Goal: Task Accomplishment & Management: Use online tool/utility

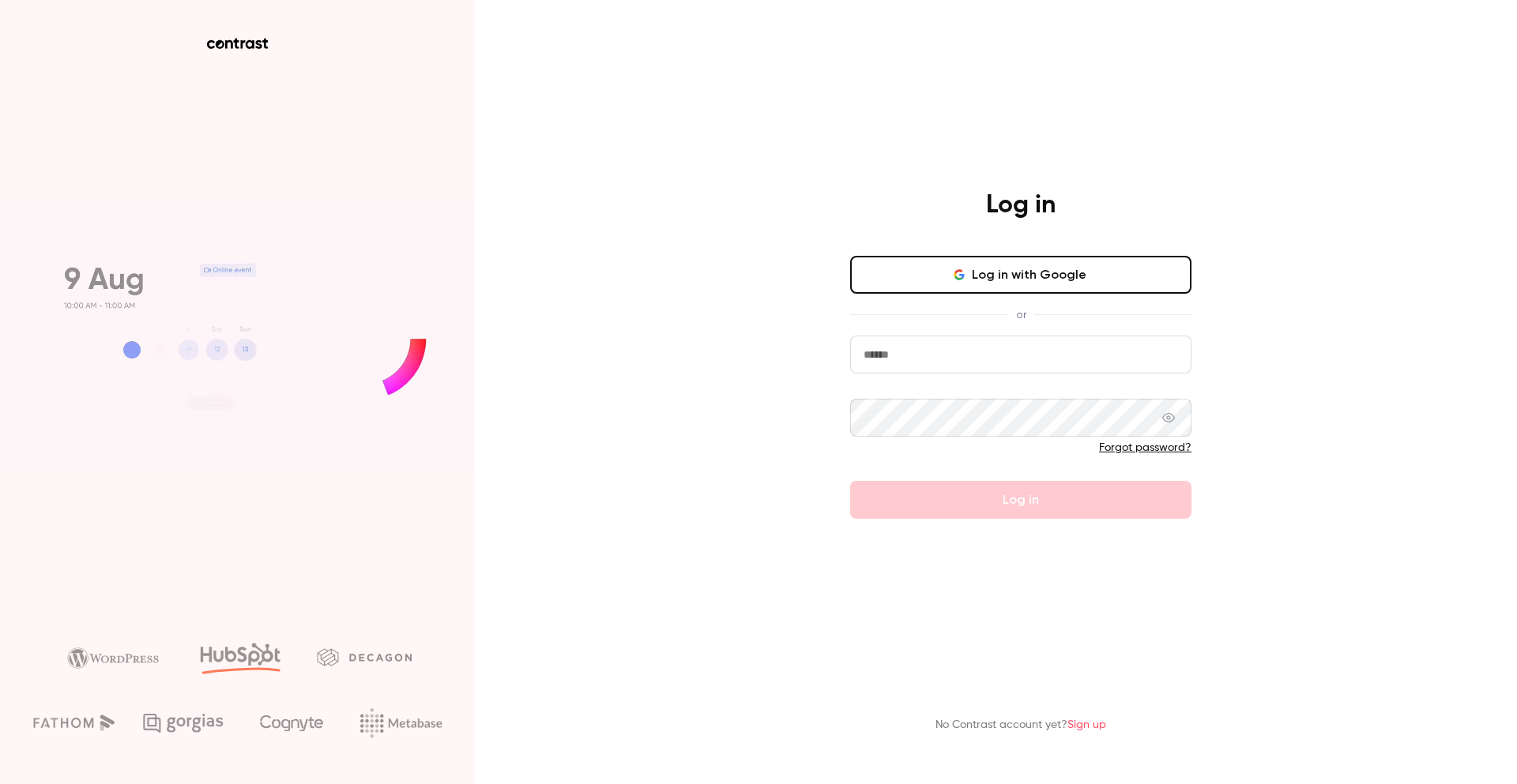
type input "**********"
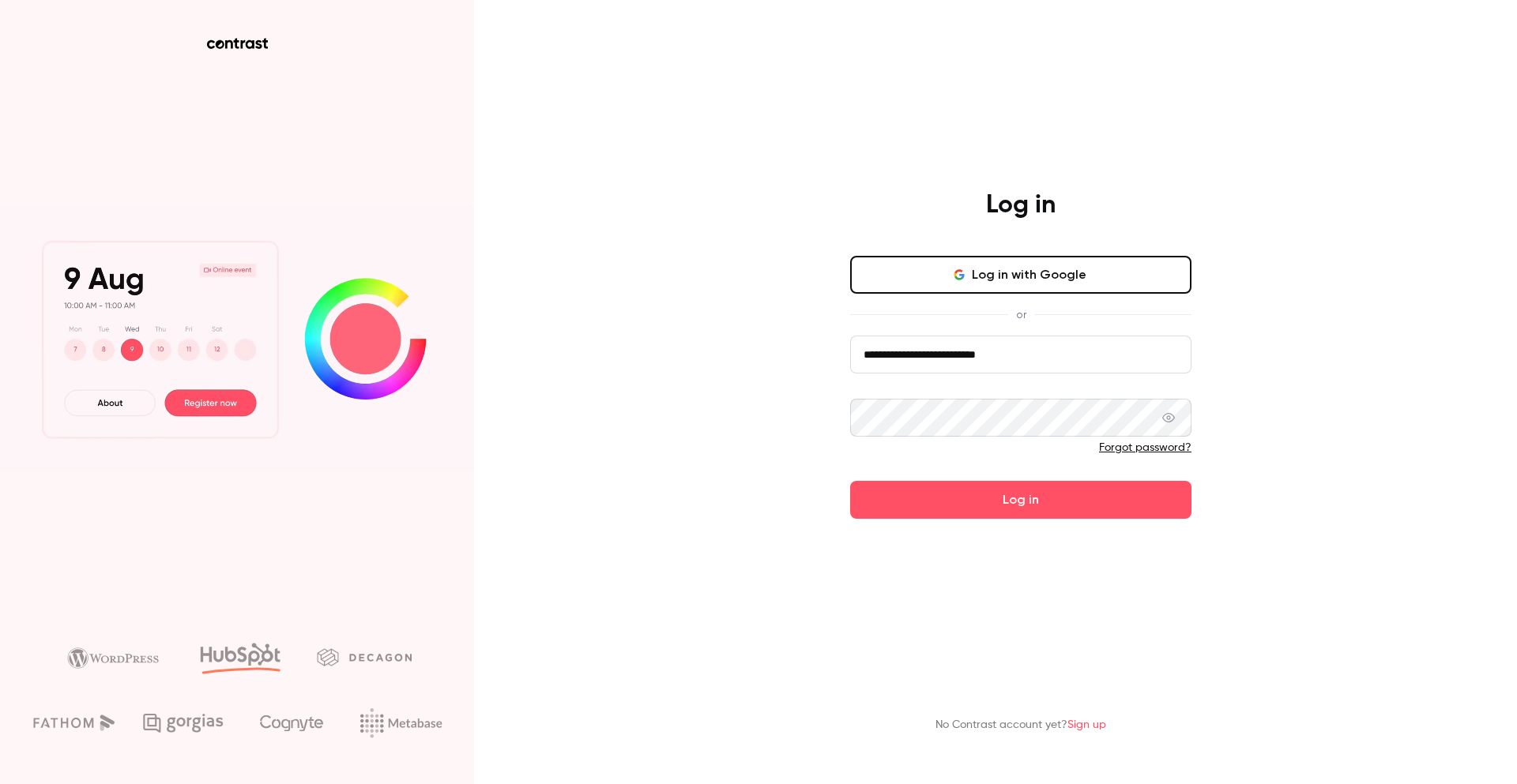
click at [1032, 272] on button "Log in with Google" at bounding box center [1021, 275] width 341 height 38
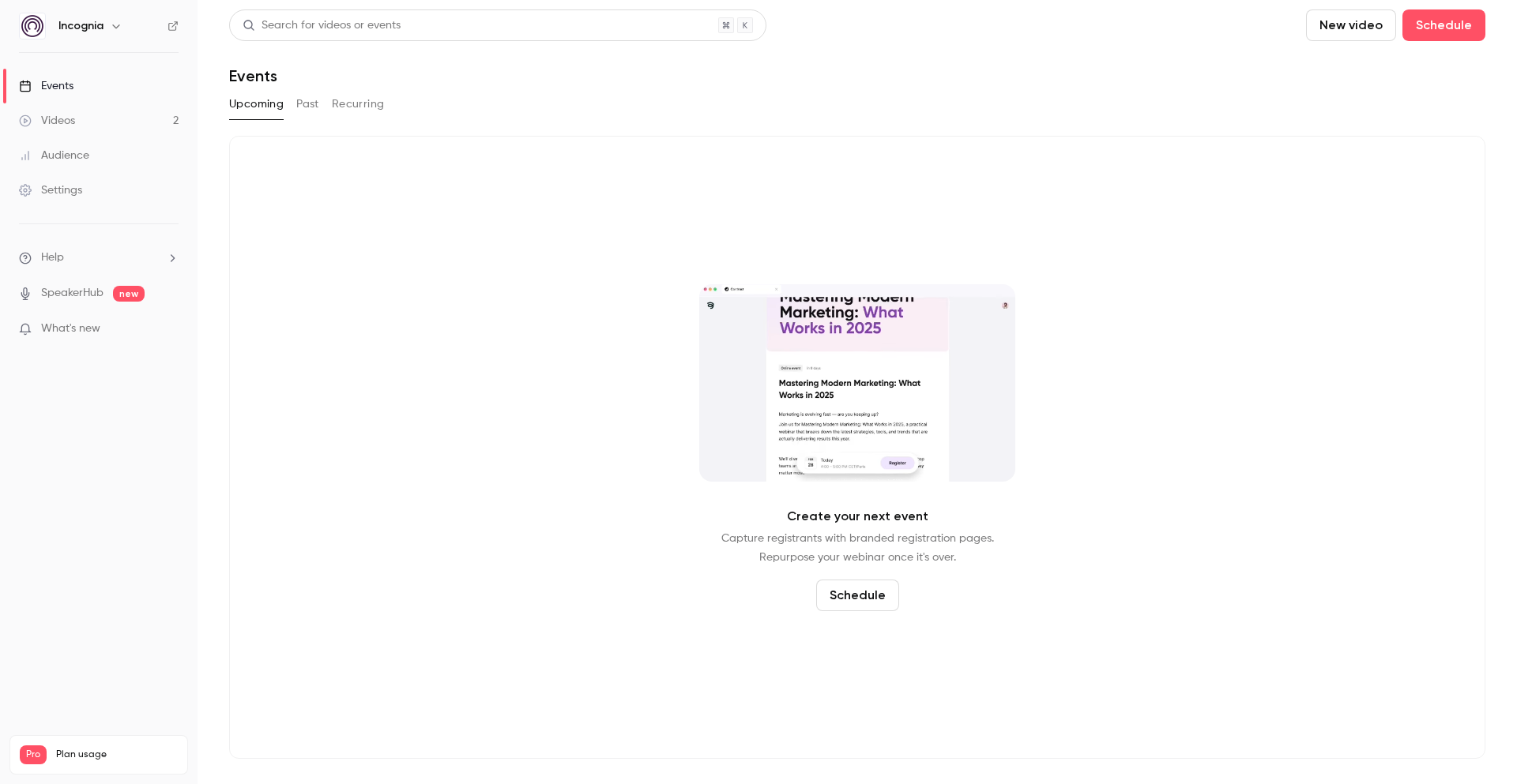
click at [67, 152] on div "Audience" at bounding box center [54, 156] width 70 height 16
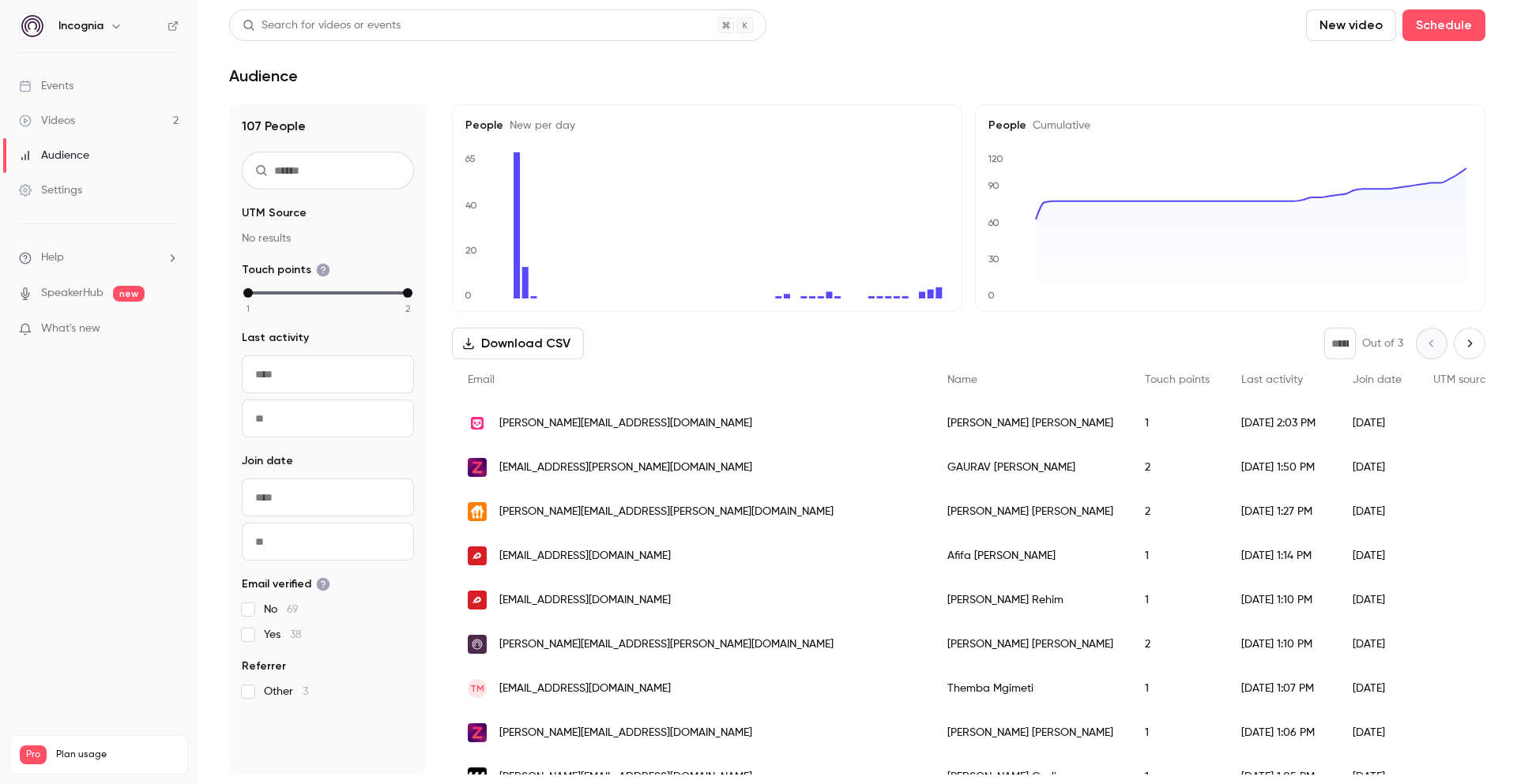
click at [87, 117] on link "Videos 2" at bounding box center [98, 121] width 198 height 35
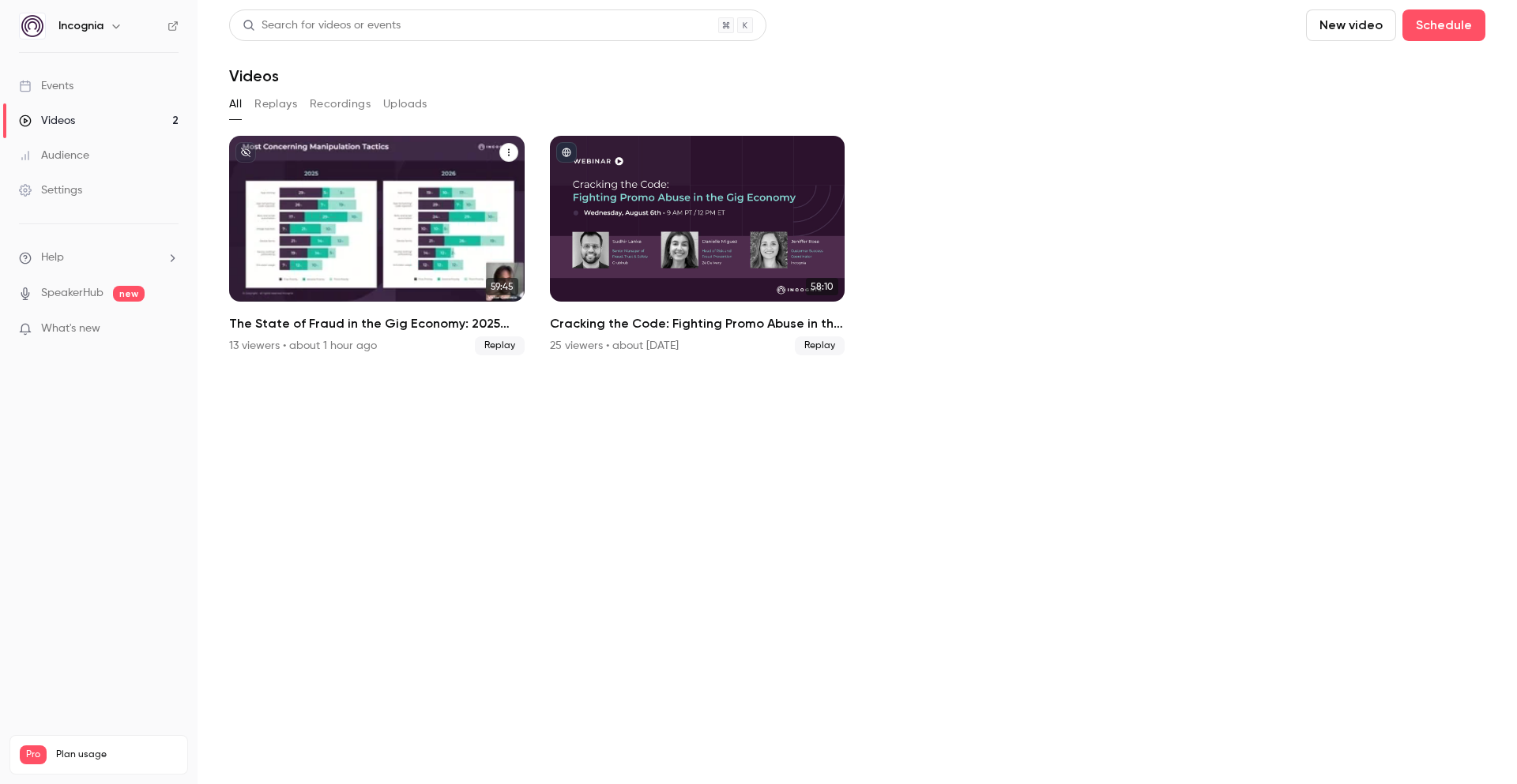
click at [510, 150] on icon "The State of Fraud in the Gig Economy: 2025 Survey Results" at bounding box center [508, 152] width 10 height 10
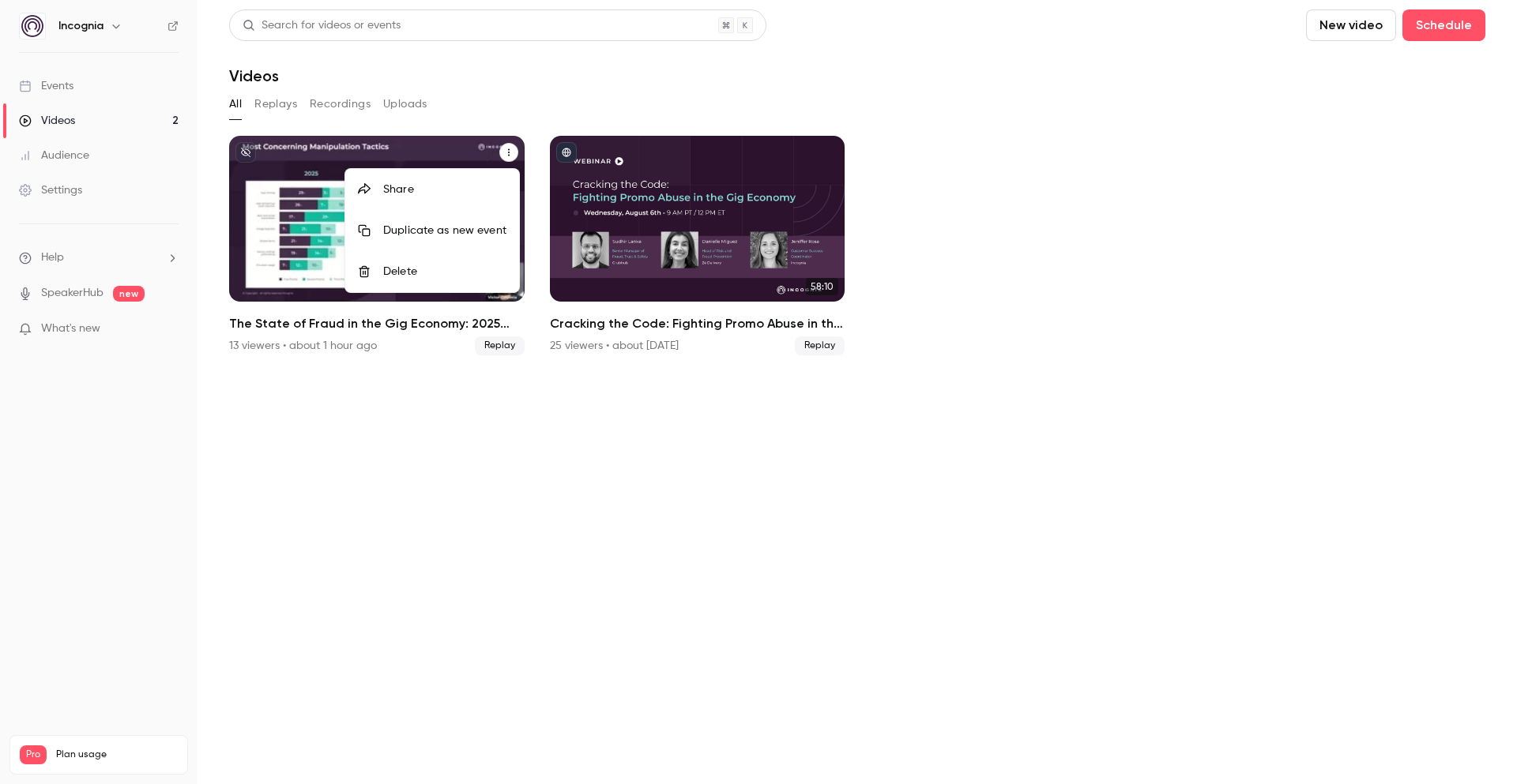
click at [510, 150] on div at bounding box center [758, 392] width 1517 height 784
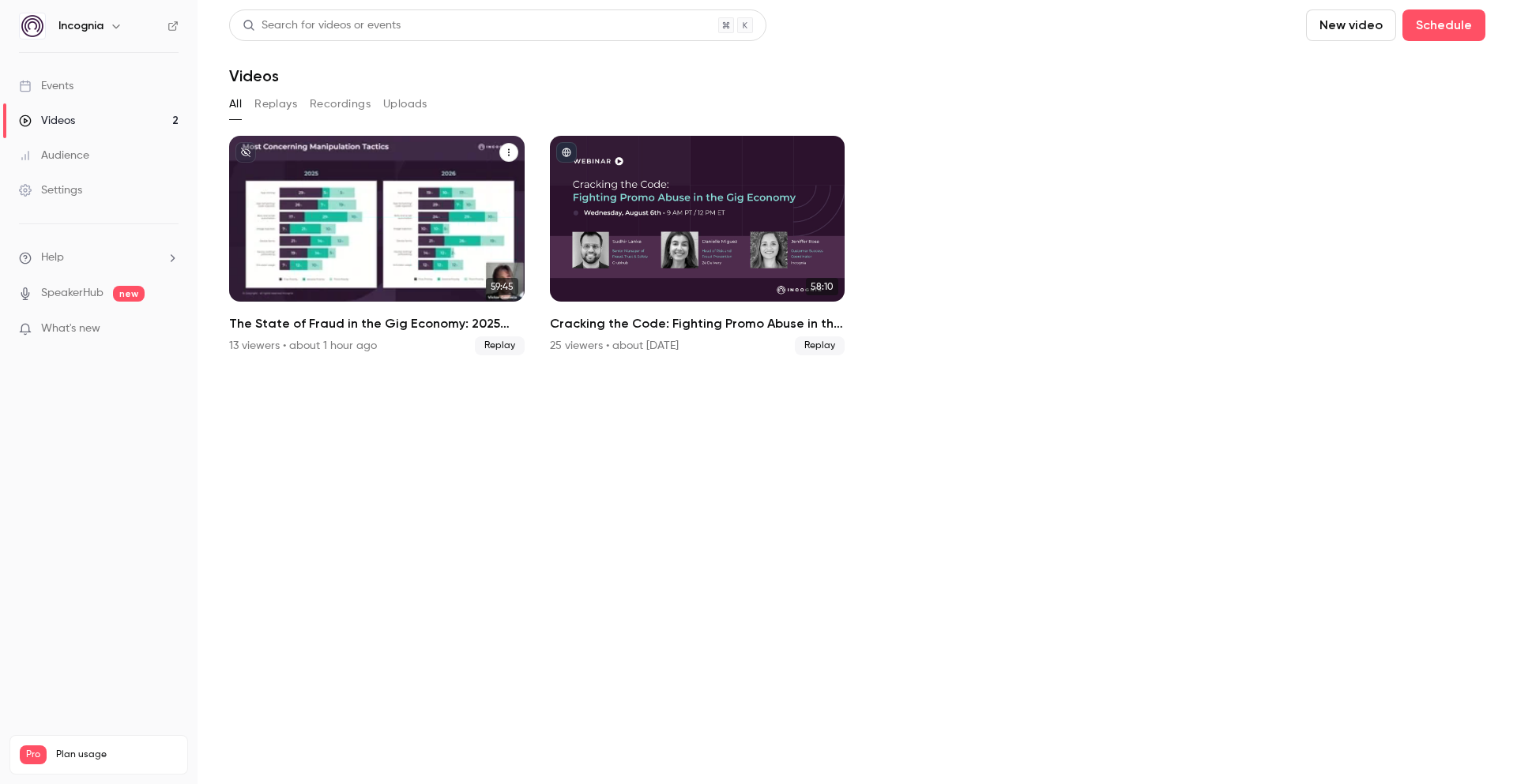
click at [359, 168] on div "Incognia [DATE]" at bounding box center [376, 162] width 255 height 15
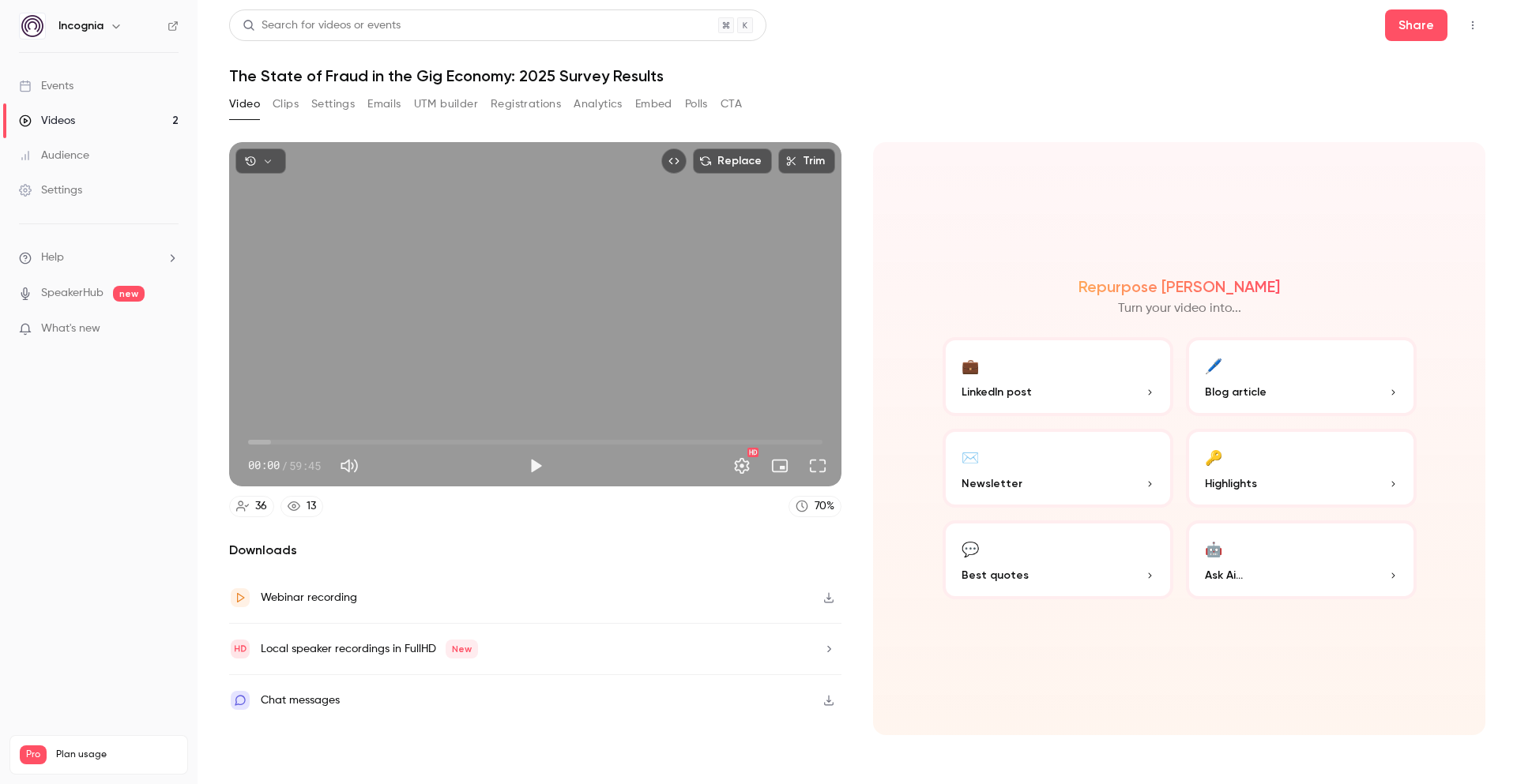
click at [514, 110] on button "Registrations" at bounding box center [526, 105] width 70 height 25
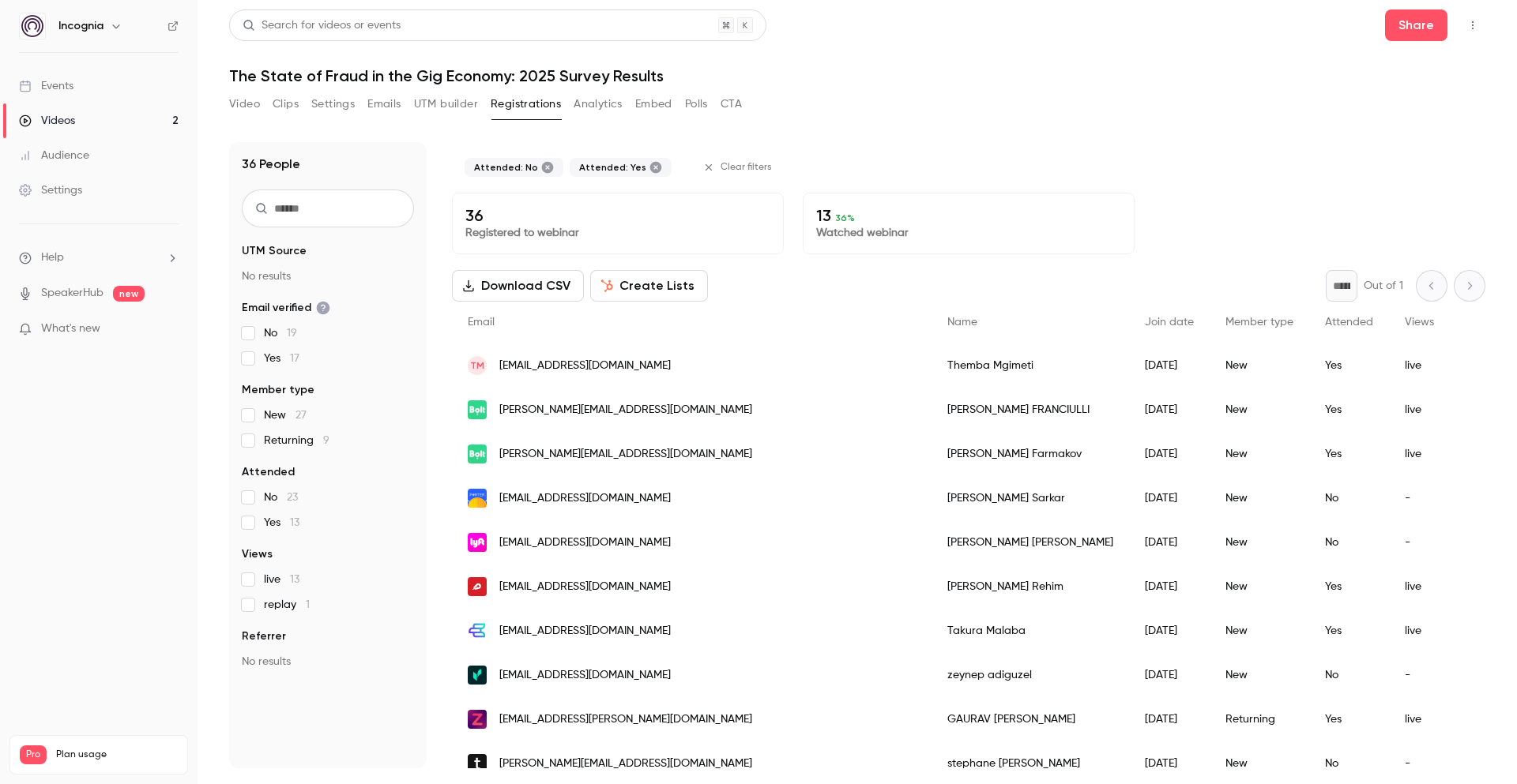
click at [239, 521] on div "36 People UTM Source No results Email verified No 19 Yes 17 Member type New 27 …" at bounding box center [328, 456] width 198 height 626
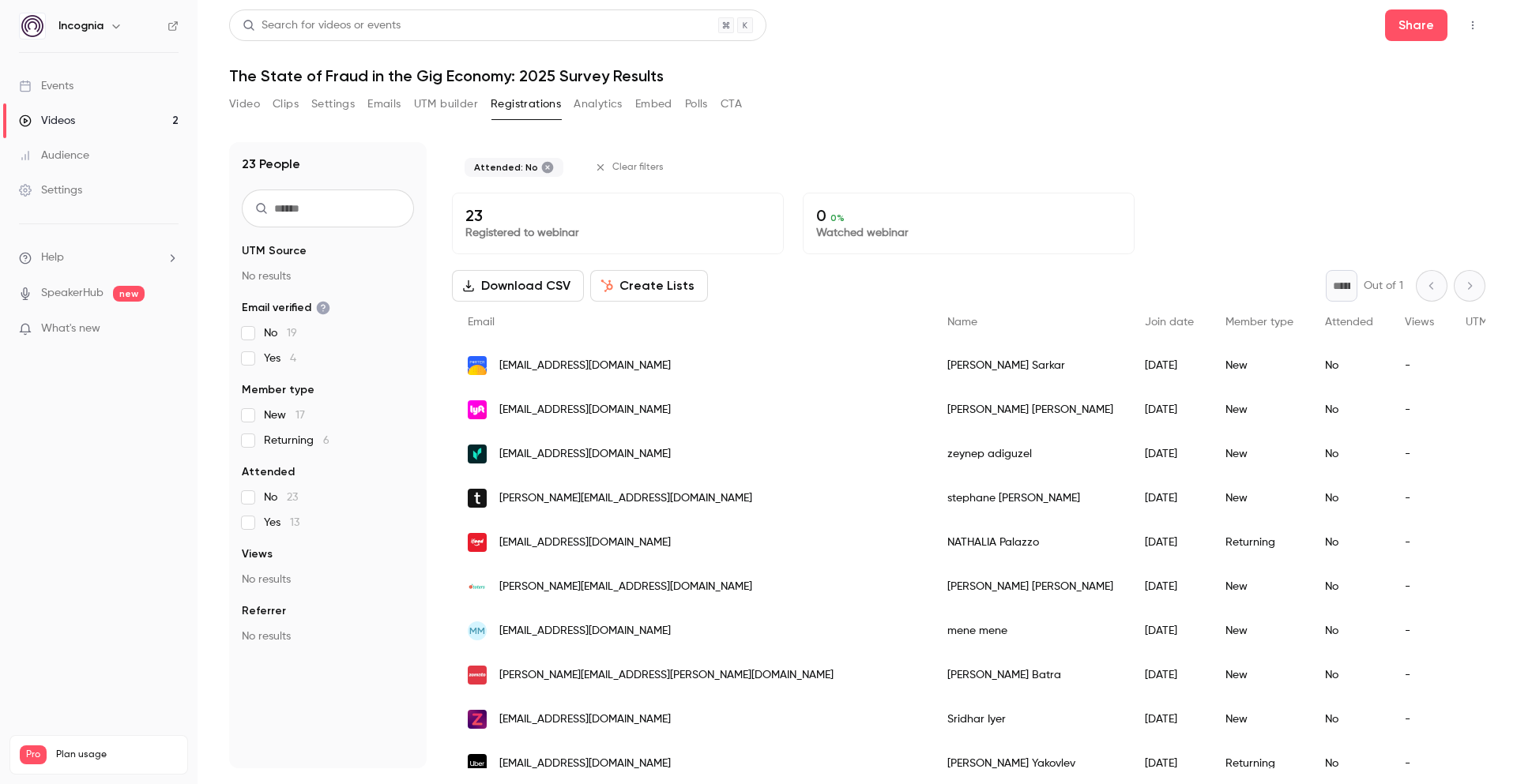
click at [656, 294] on button "Create Lists" at bounding box center [649, 285] width 117 height 32
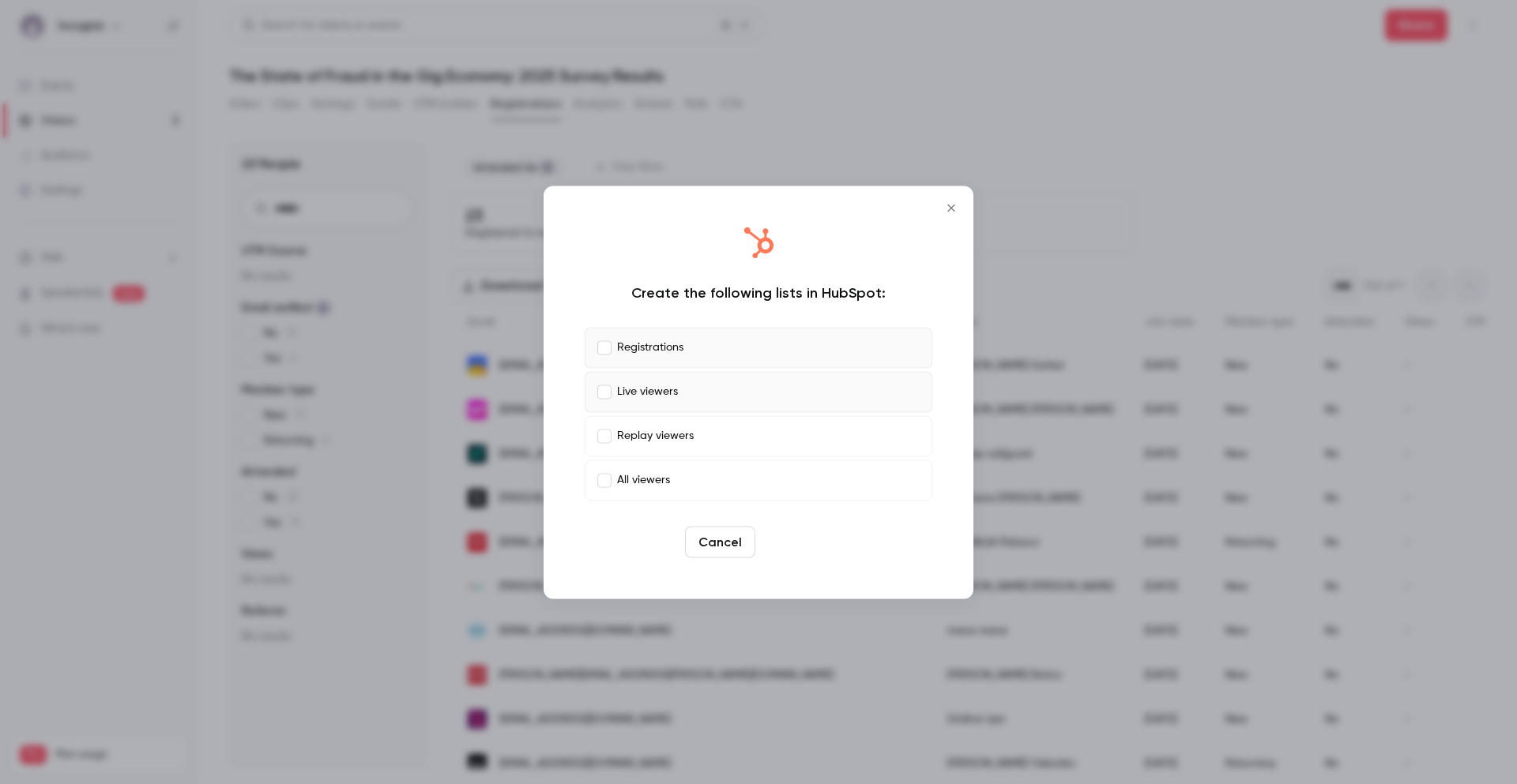
click at [801, 542] on button "Create" at bounding box center [797, 541] width 71 height 32
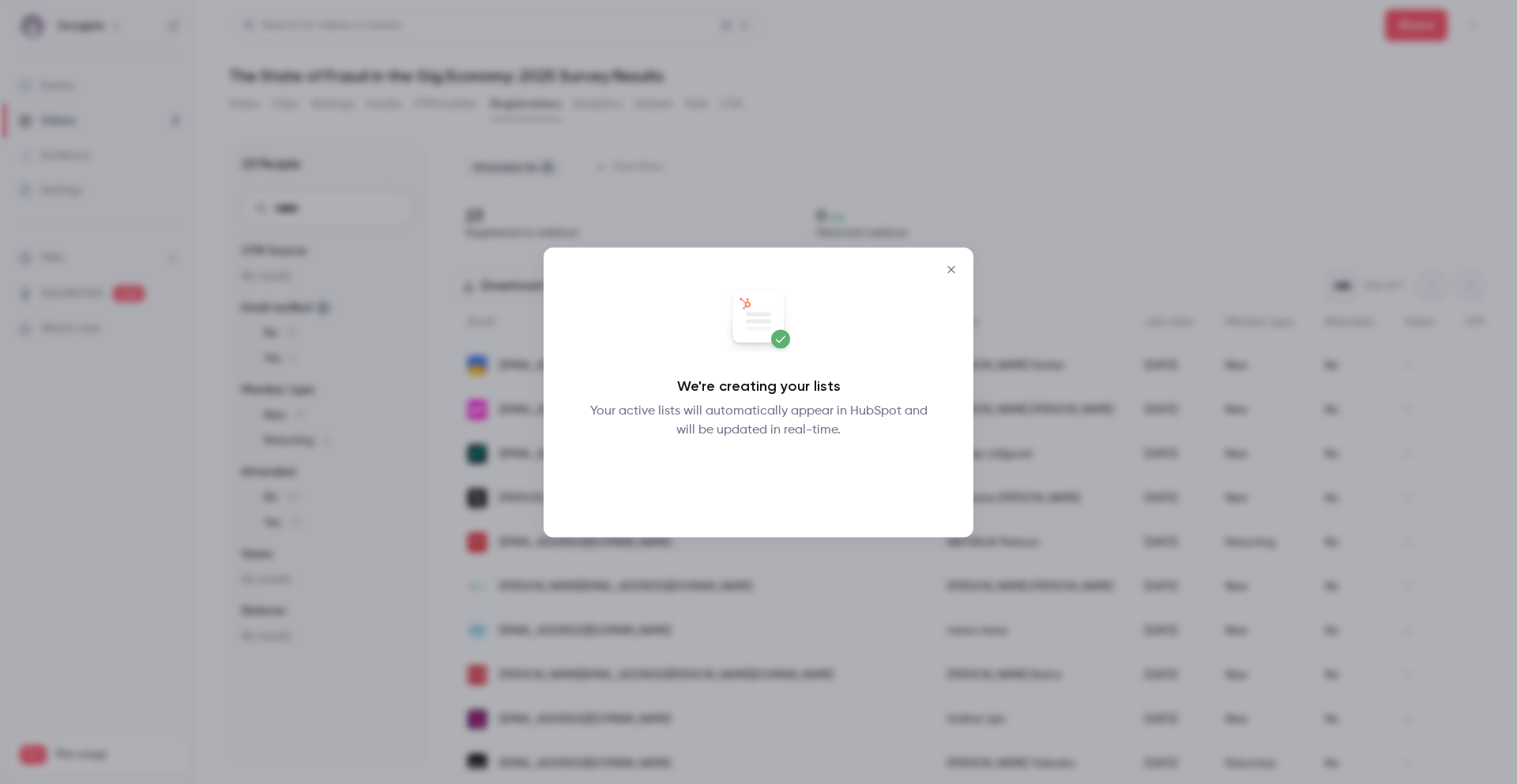
click at [751, 485] on button "Okay" at bounding box center [759, 480] width 58 height 32
